Goal: Use online tool/utility: Use online tool/utility

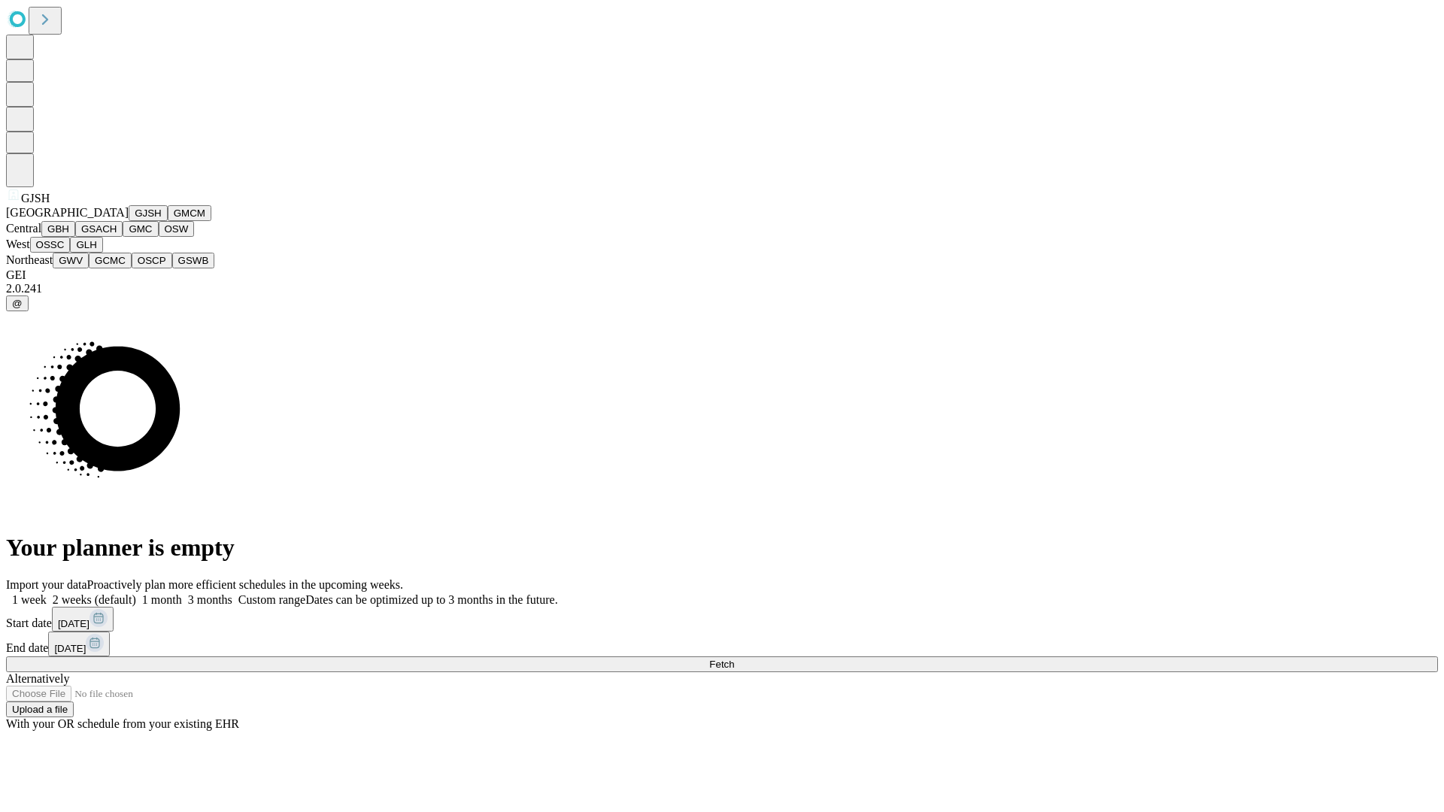
click at [129, 221] on button "GJSH" at bounding box center [148, 213] width 39 height 16
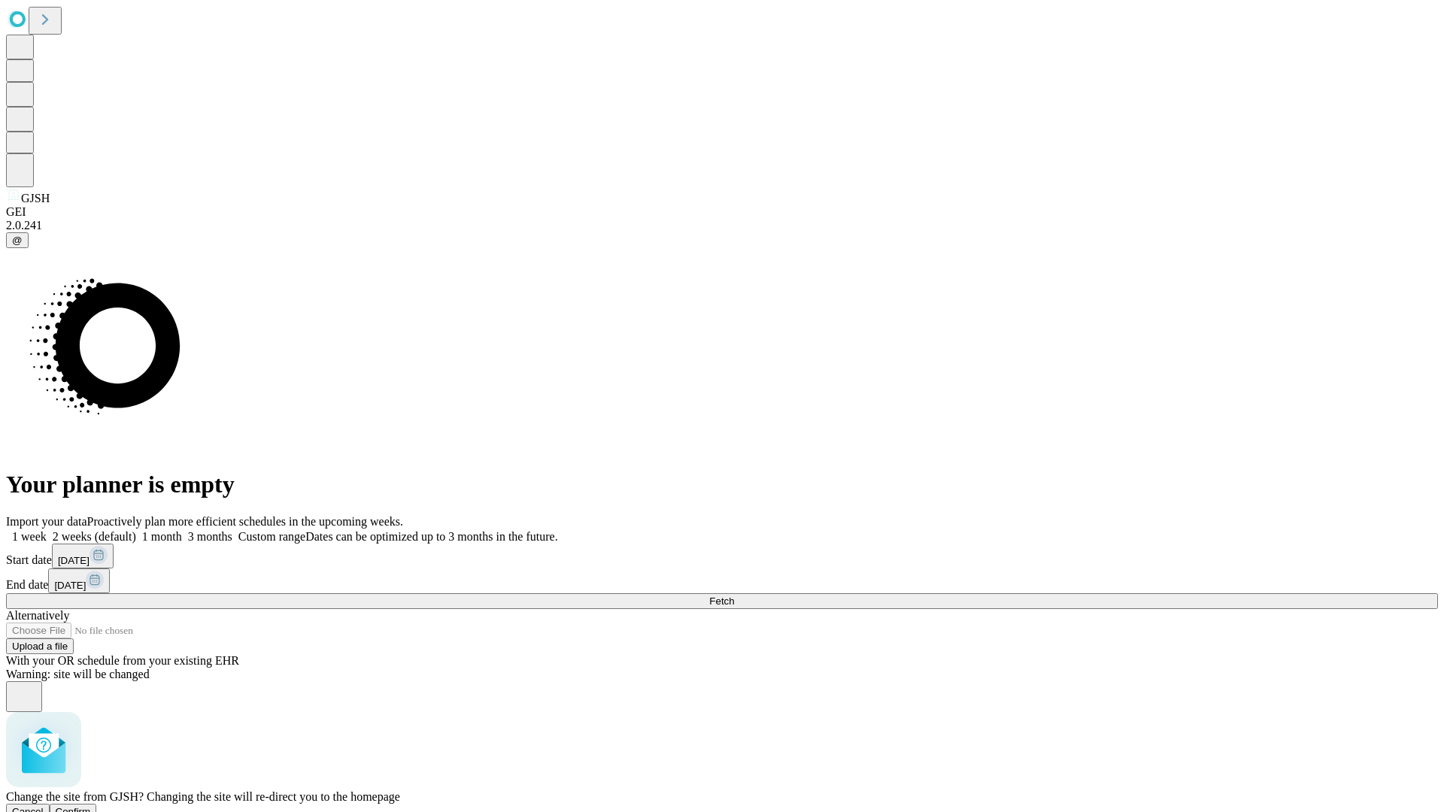
click at [91, 806] on span "Confirm" at bounding box center [73, 811] width 35 height 11
click at [182, 530] on label "1 month" at bounding box center [159, 536] width 46 height 13
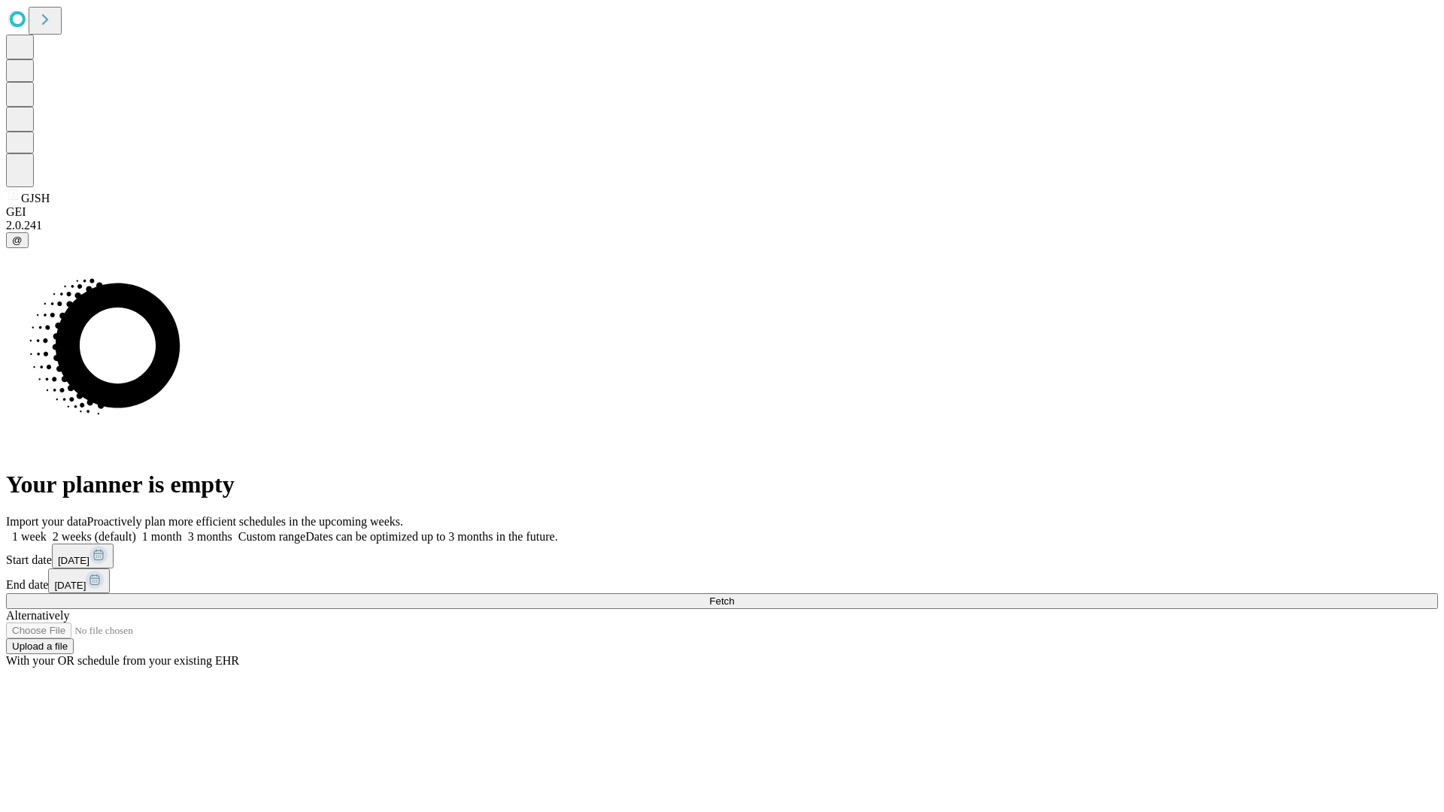
click at [734, 596] on span "Fetch" at bounding box center [721, 601] width 25 height 11
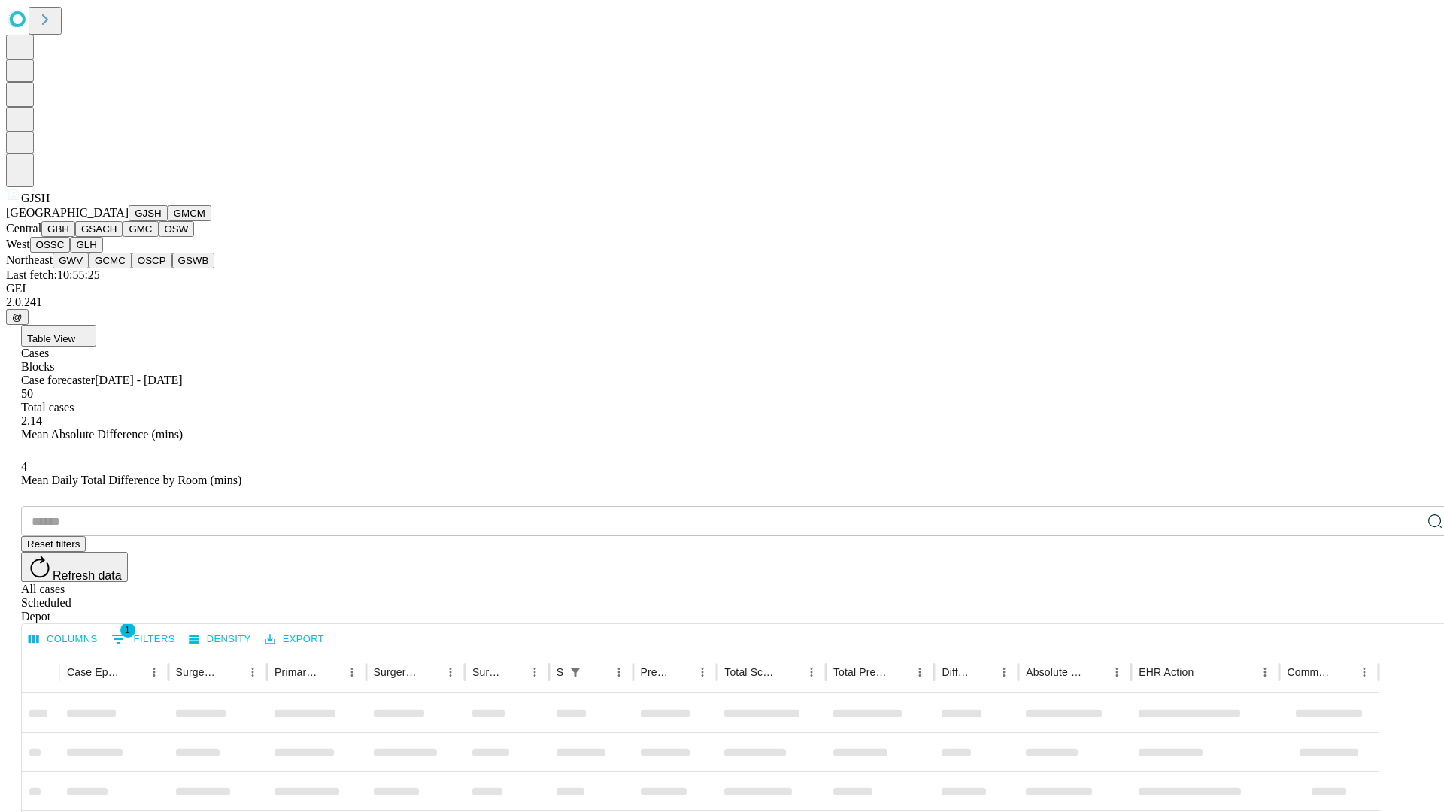
click at [168, 221] on button "GMCM" at bounding box center [190, 213] width 44 height 16
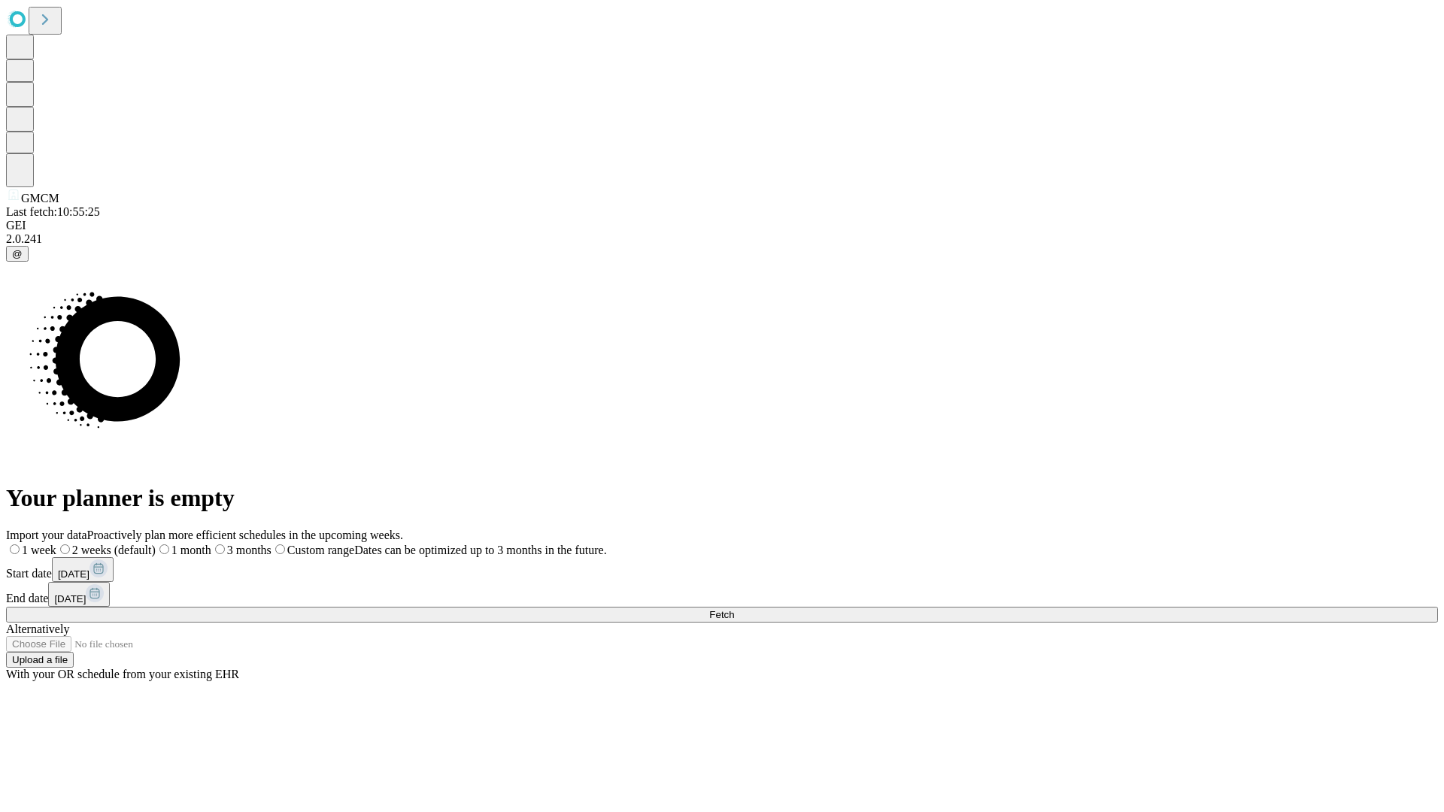
click at [734, 609] on span "Fetch" at bounding box center [721, 614] width 25 height 11
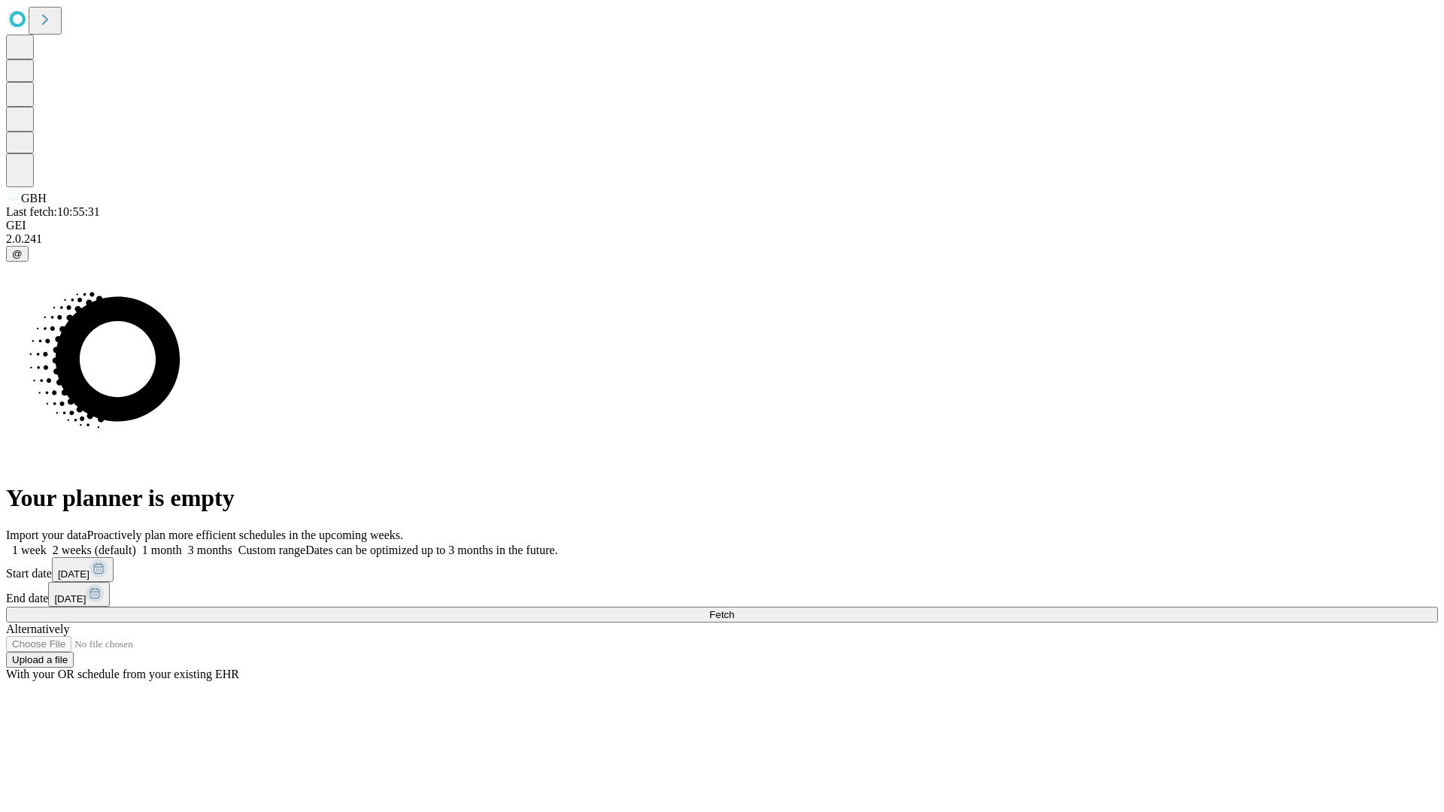
click at [182, 544] on label "1 month" at bounding box center [159, 550] width 46 height 13
click at [734, 609] on span "Fetch" at bounding box center [721, 614] width 25 height 11
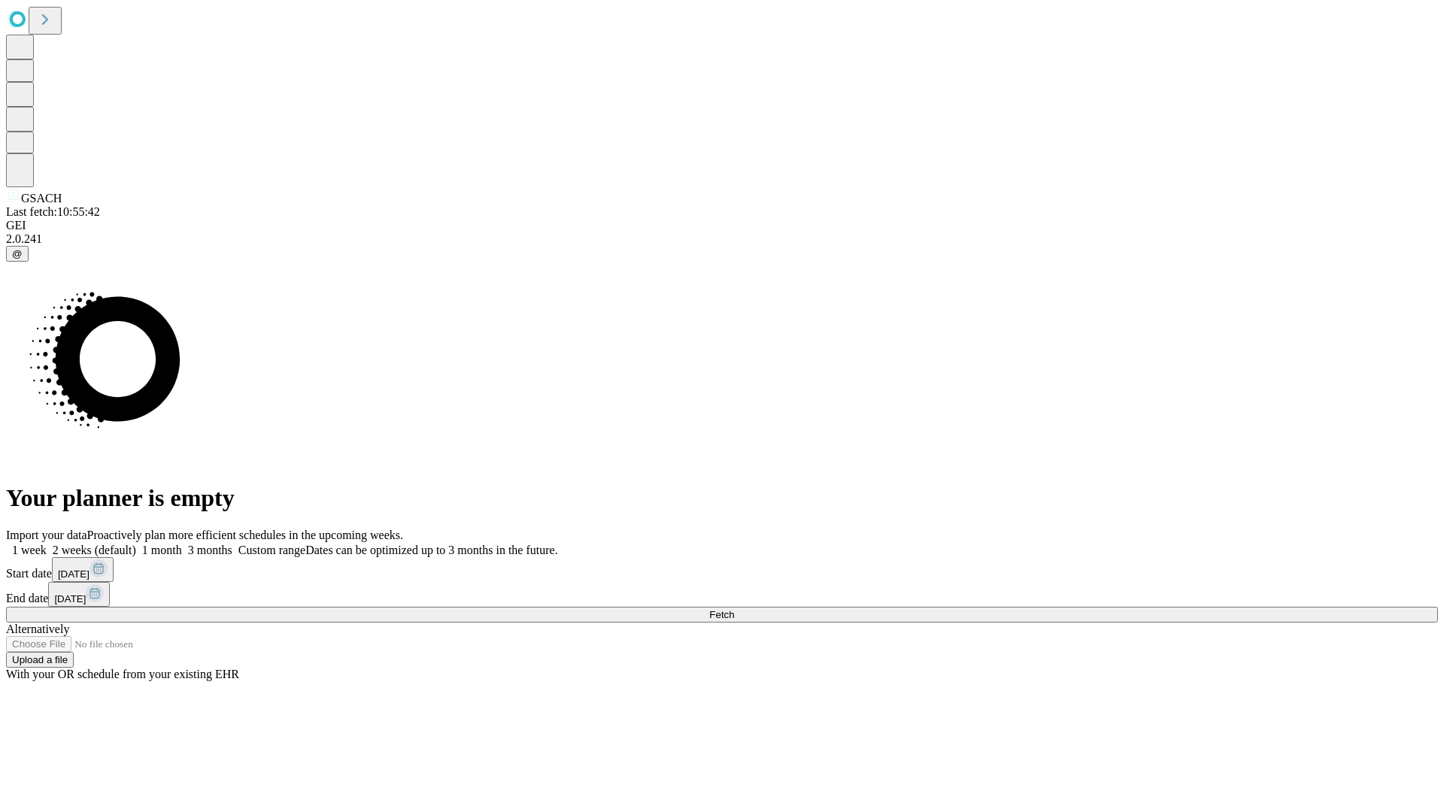
click at [182, 544] on label "1 month" at bounding box center [159, 550] width 46 height 13
click at [734, 609] on span "Fetch" at bounding box center [721, 614] width 25 height 11
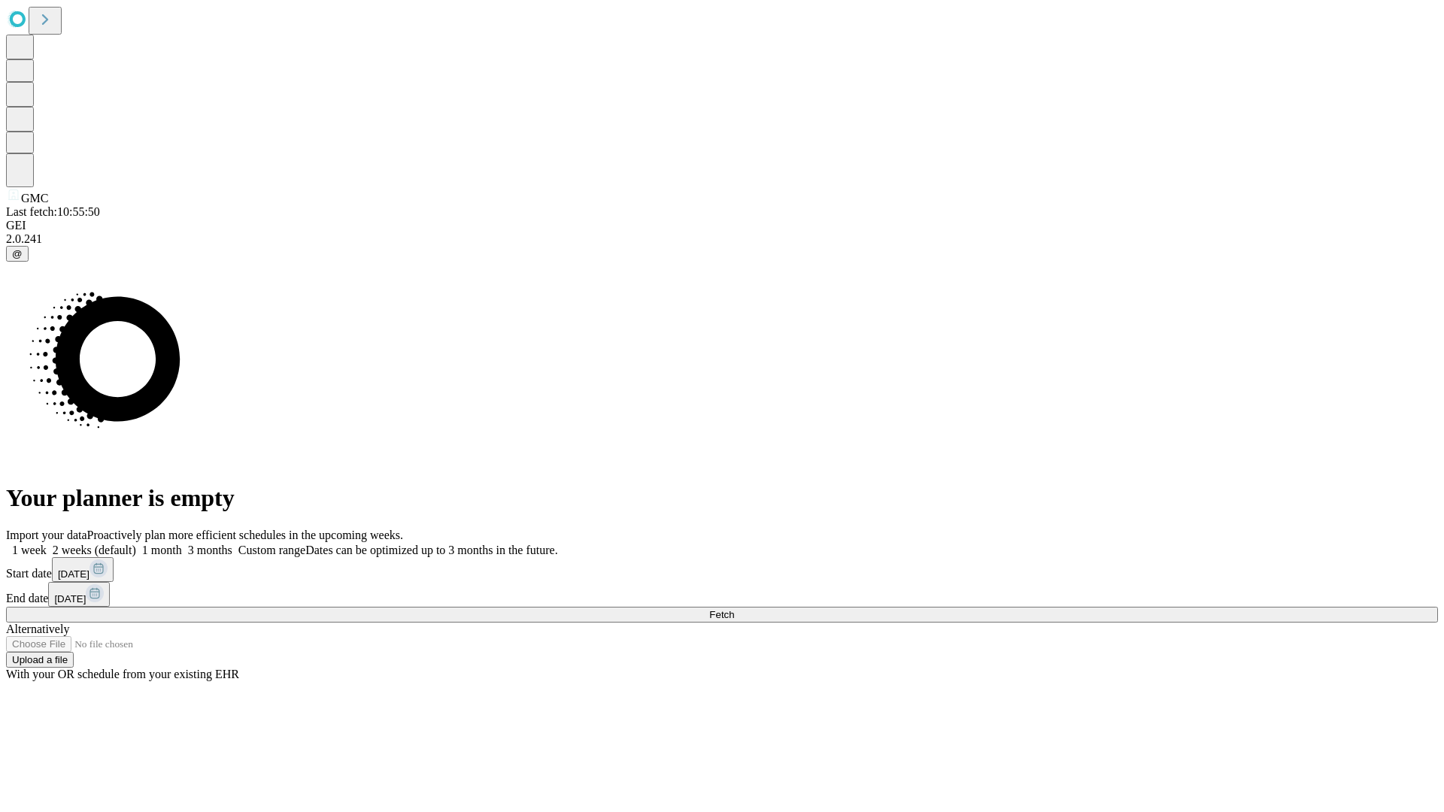
click at [182, 544] on label "1 month" at bounding box center [159, 550] width 46 height 13
click at [734, 609] on span "Fetch" at bounding box center [721, 614] width 25 height 11
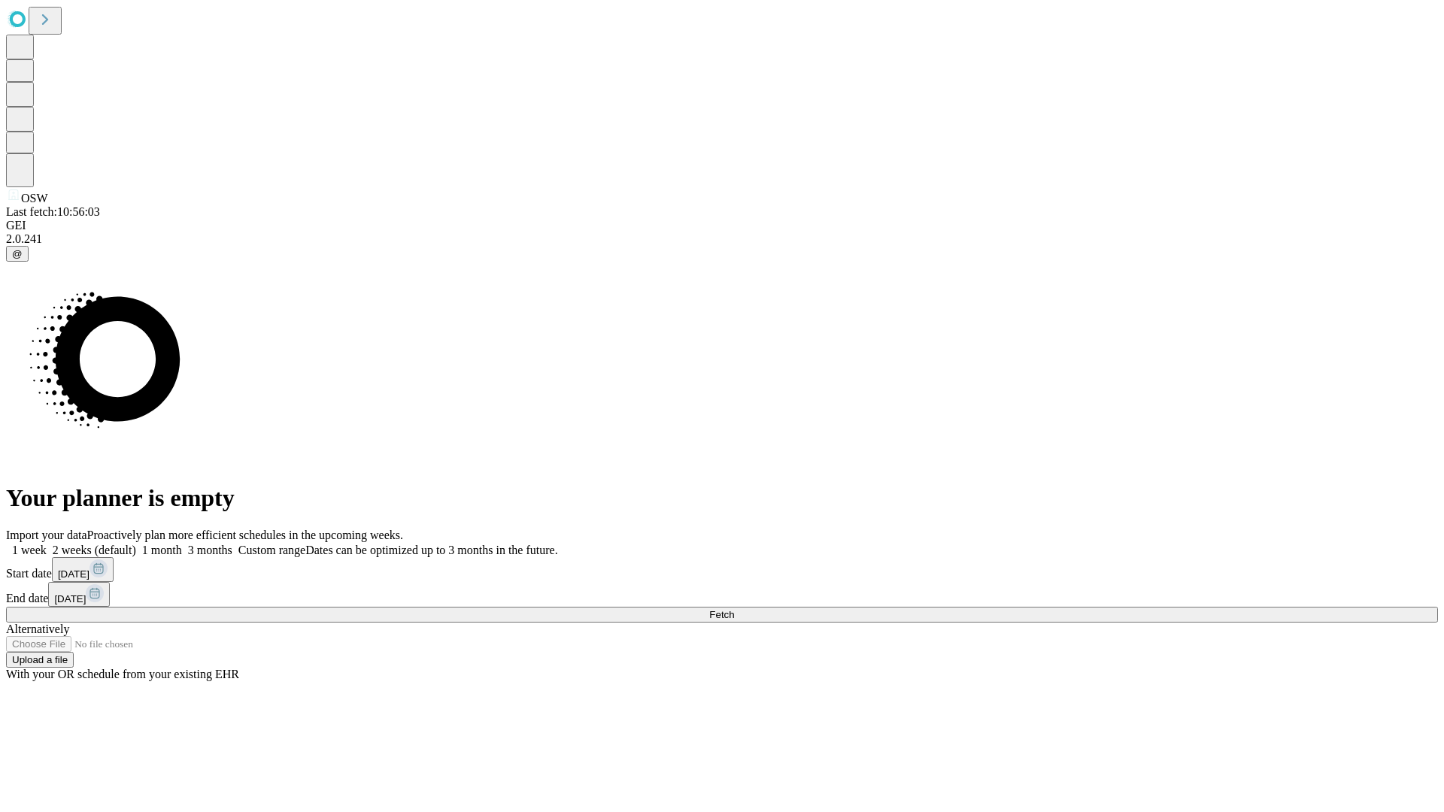
click at [182, 544] on label "1 month" at bounding box center [159, 550] width 46 height 13
click at [734, 609] on span "Fetch" at bounding box center [721, 614] width 25 height 11
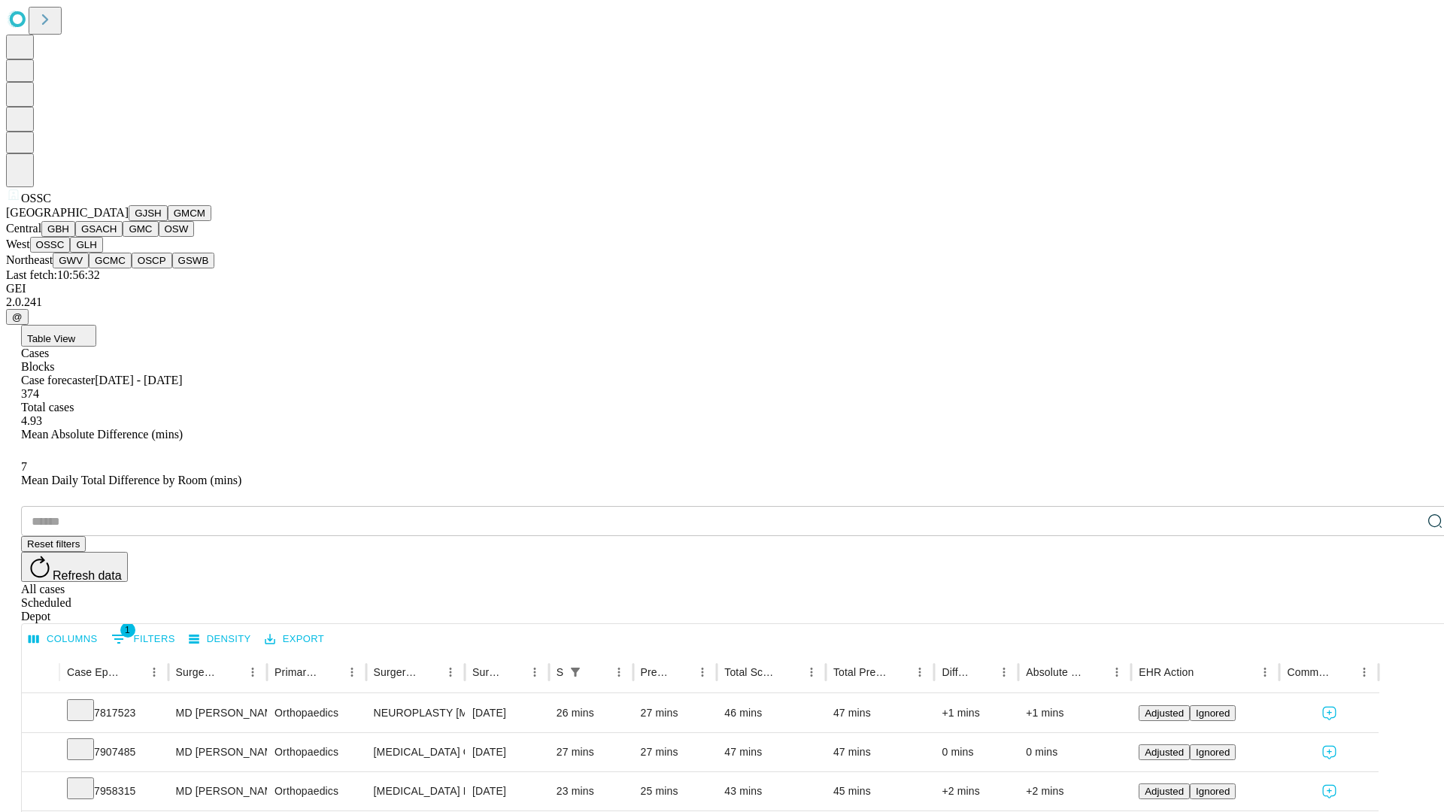
click at [102, 253] on button "GLH" at bounding box center [86, 245] width 32 height 16
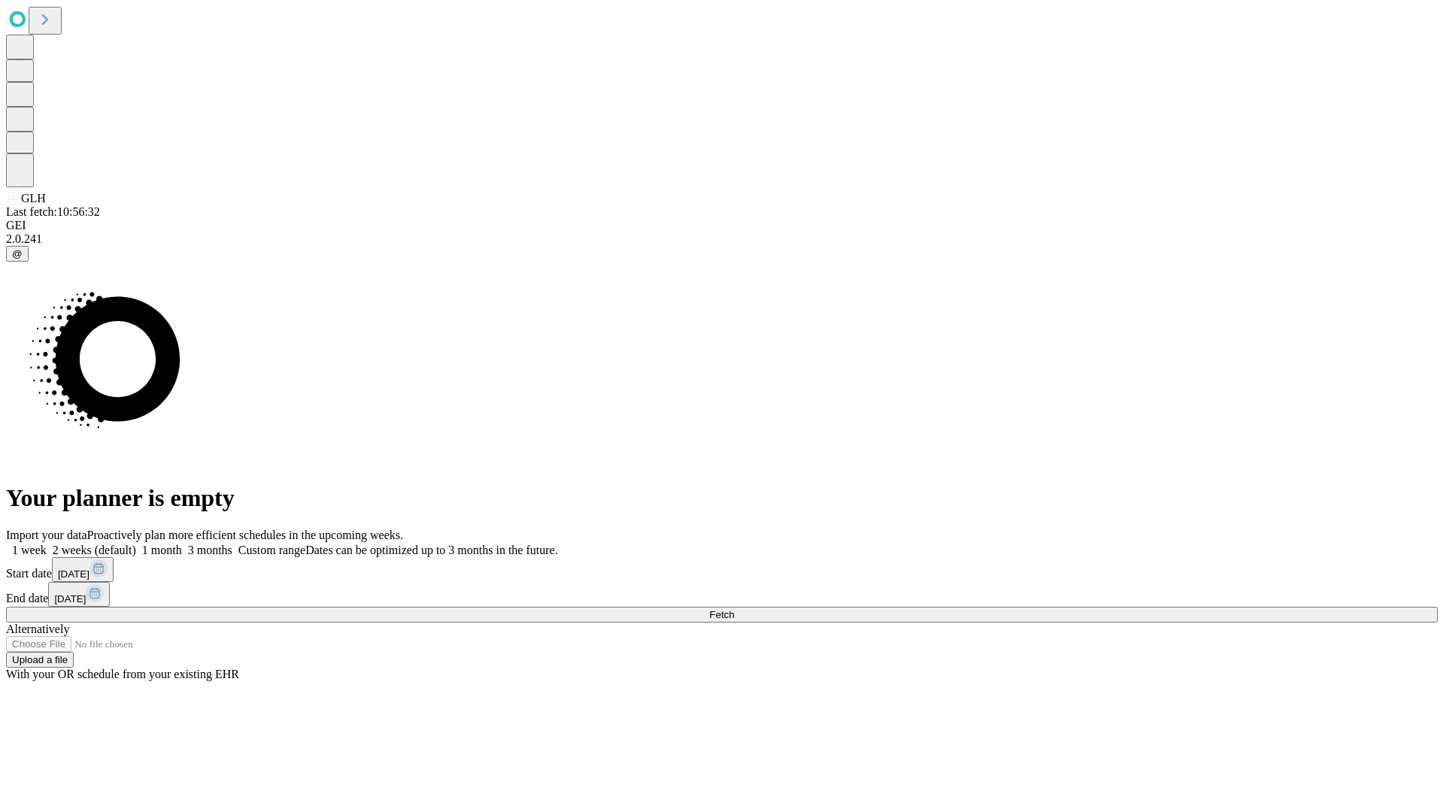
click at [182, 544] on label "1 month" at bounding box center [159, 550] width 46 height 13
click at [734, 609] on span "Fetch" at bounding box center [721, 614] width 25 height 11
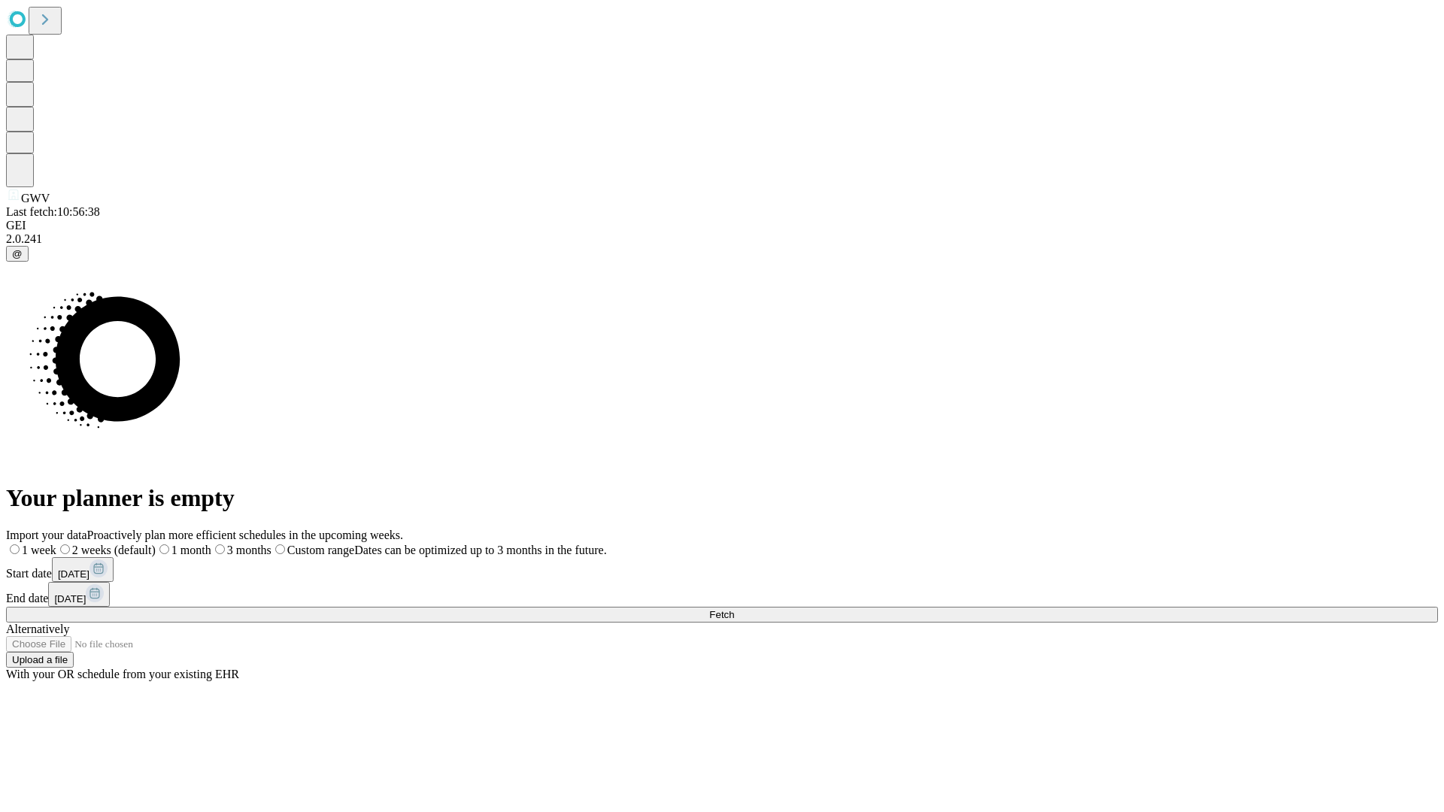
click at [211, 544] on label "1 month" at bounding box center [184, 550] width 56 height 13
click at [734, 609] on span "Fetch" at bounding box center [721, 614] width 25 height 11
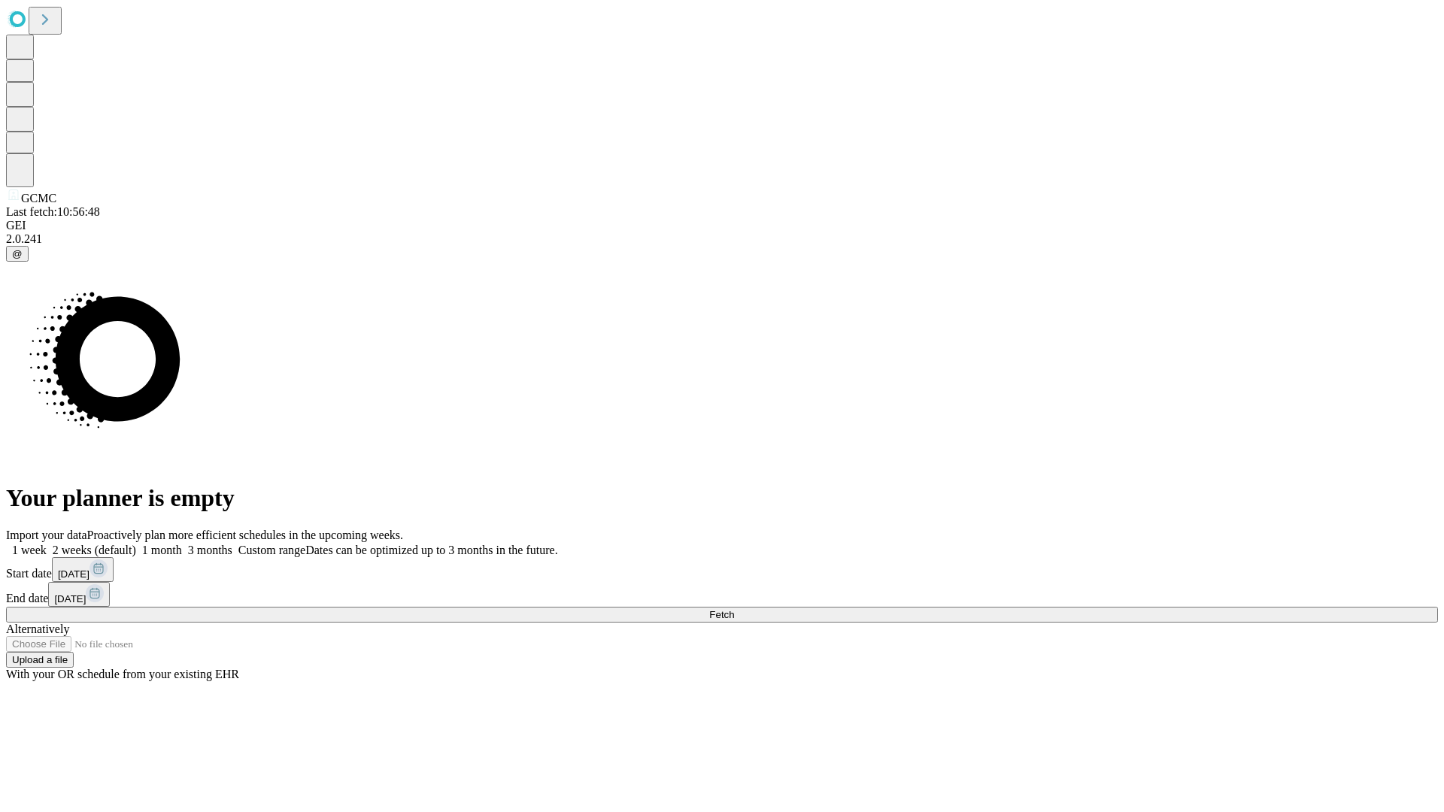
click at [182, 544] on label "1 month" at bounding box center [159, 550] width 46 height 13
click at [734, 609] on span "Fetch" at bounding box center [721, 614] width 25 height 11
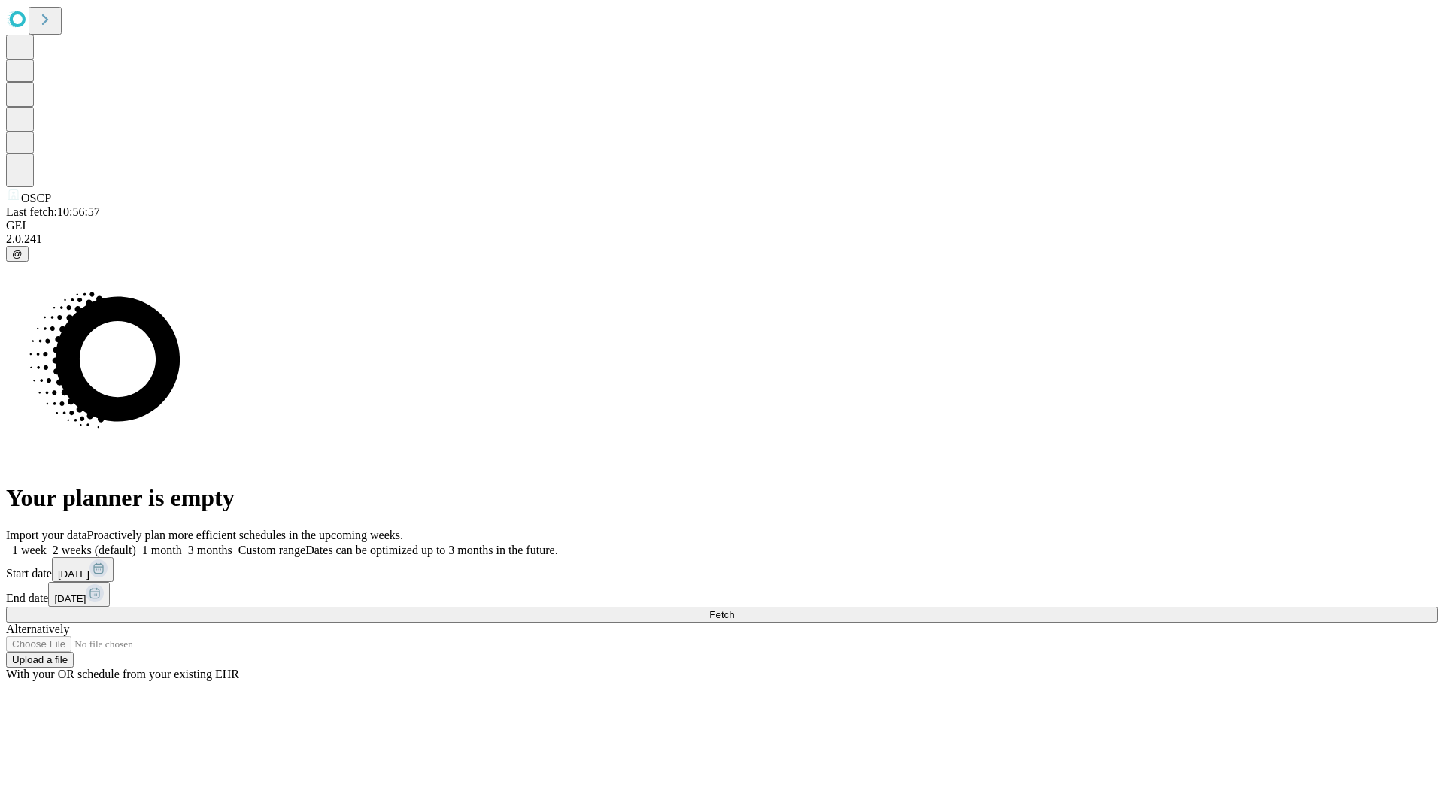
click at [182, 544] on label "1 month" at bounding box center [159, 550] width 46 height 13
click at [734, 609] on span "Fetch" at bounding box center [721, 614] width 25 height 11
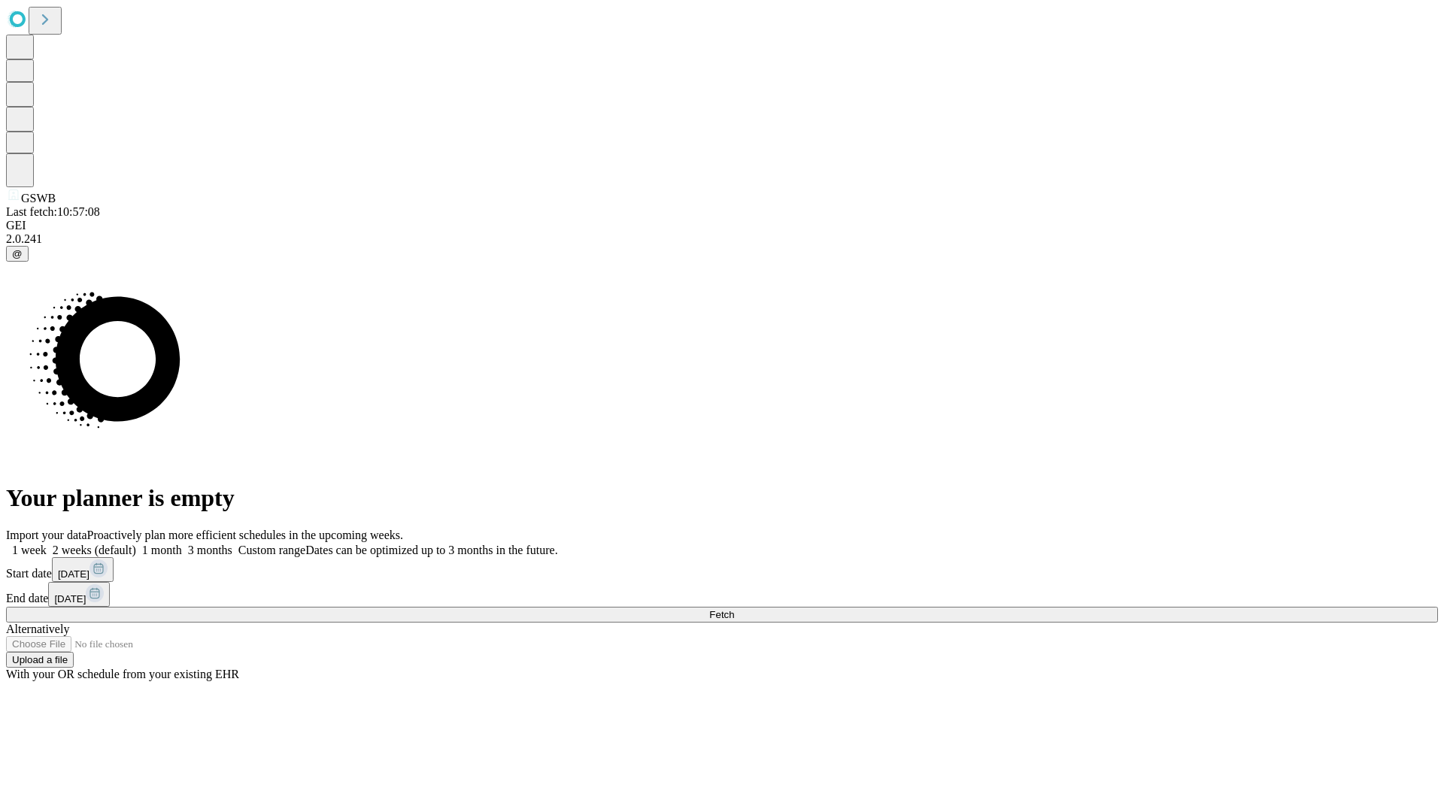
click at [182, 544] on label "1 month" at bounding box center [159, 550] width 46 height 13
click at [734, 609] on span "Fetch" at bounding box center [721, 614] width 25 height 11
